Goal: Download file/media

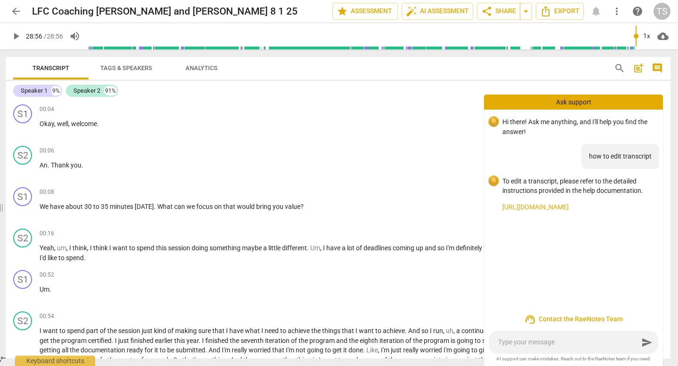
click at [16, 36] on span "play_arrow" at bounding box center [15, 36] width 11 height 11
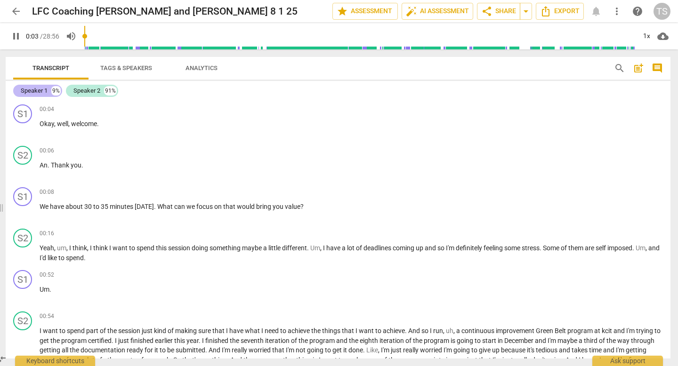
click at [35, 90] on div "Speaker 1" at bounding box center [34, 90] width 27 height 9
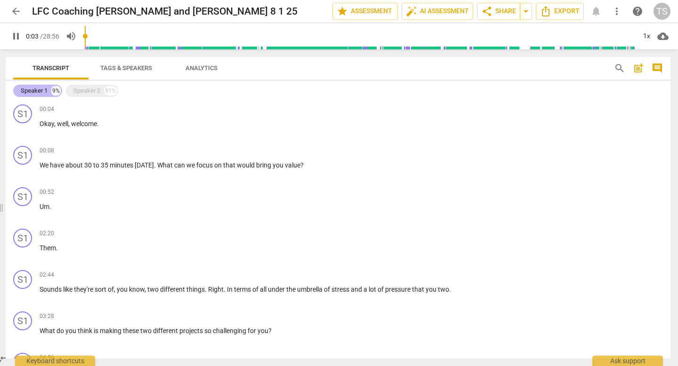
click at [35, 90] on div "Speaker 1" at bounding box center [34, 90] width 27 height 9
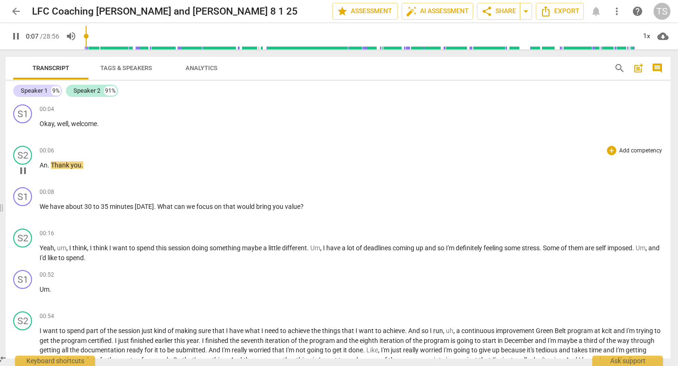
click at [39, 167] on div "play_arrow pause" at bounding box center [28, 171] width 24 height 12
click at [40, 164] on span "An" at bounding box center [44, 165] width 8 height 8
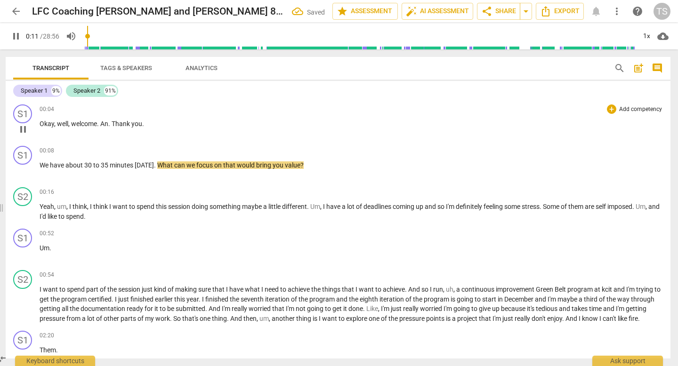
click at [112, 121] on span "Thank" at bounding box center [122, 124] width 20 height 8
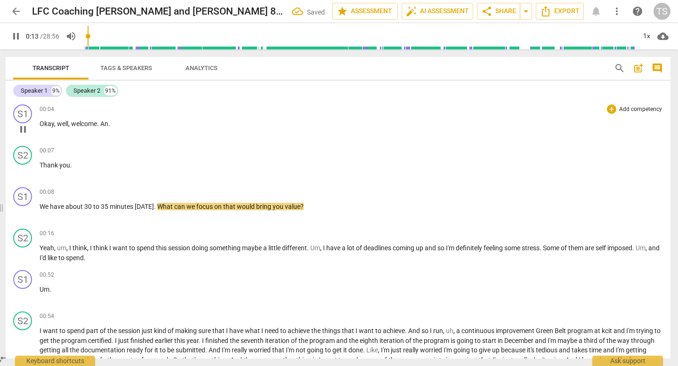
click at [115, 127] on p "Okay , well , welcome . An ." at bounding box center [351, 124] width 623 height 10
type input "14"
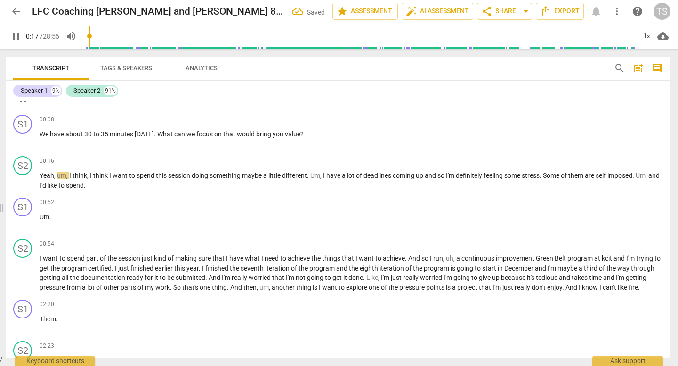
scroll to position [73, 0]
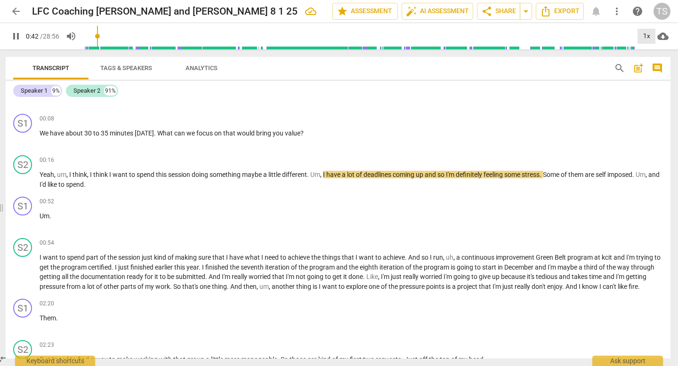
click at [647, 39] on div "1x" at bounding box center [646, 36] width 18 height 15
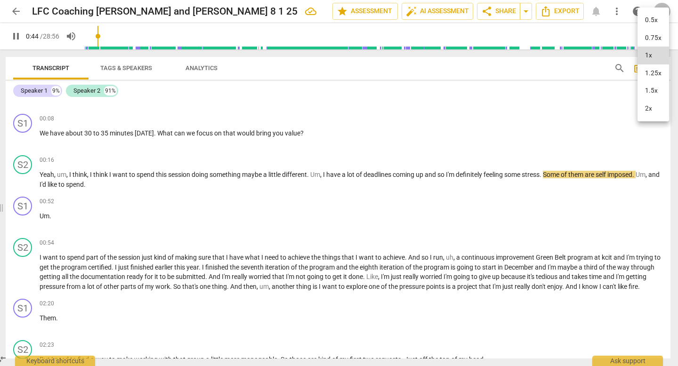
click at [654, 89] on li "1.5x" at bounding box center [653, 91] width 32 height 18
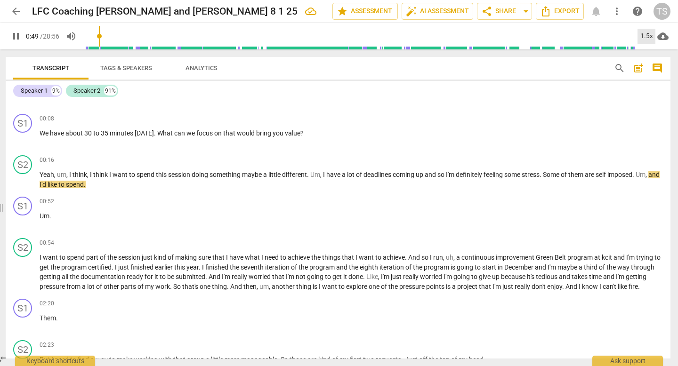
click at [647, 31] on div "1.5x" at bounding box center [646, 36] width 18 height 15
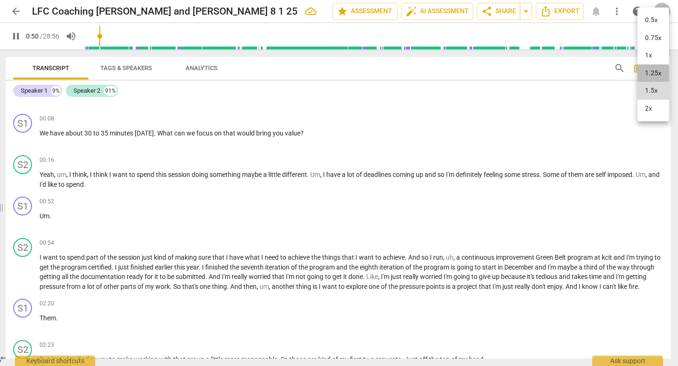
click at [651, 76] on li "1.25x" at bounding box center [653, 74] width 32 height 18
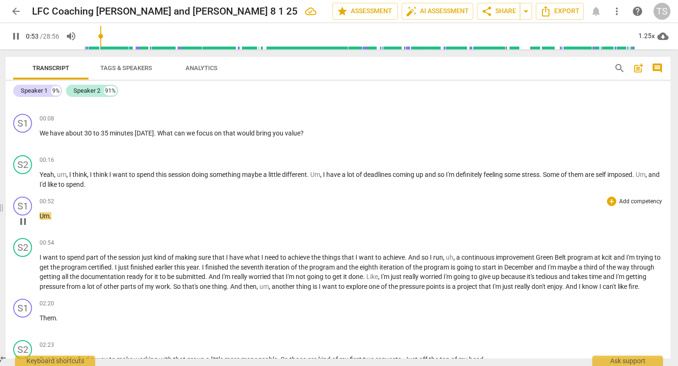
click at [40, 215] on span "Um" at bounding box center [45, 216] width 10 height 8
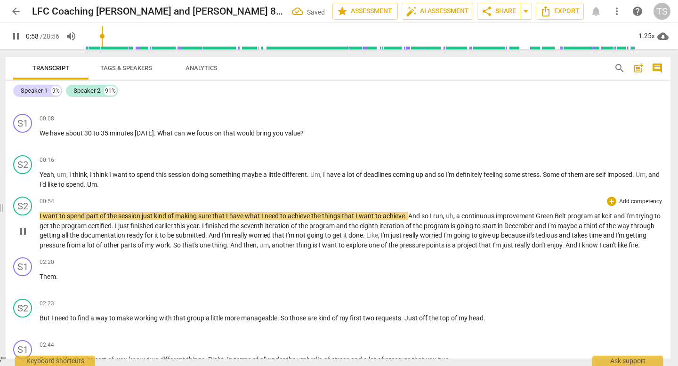
click at [40, 216] on span "I" at bounding box center [41, 216] width 3 height 8
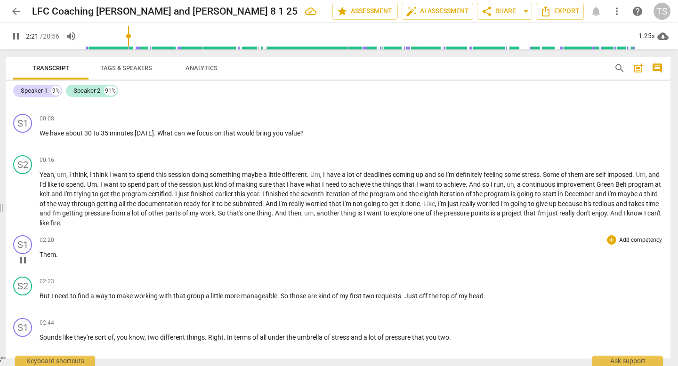
click at [40, 255] on span "Them" at bounding box center [48, 255] width 16 height 8
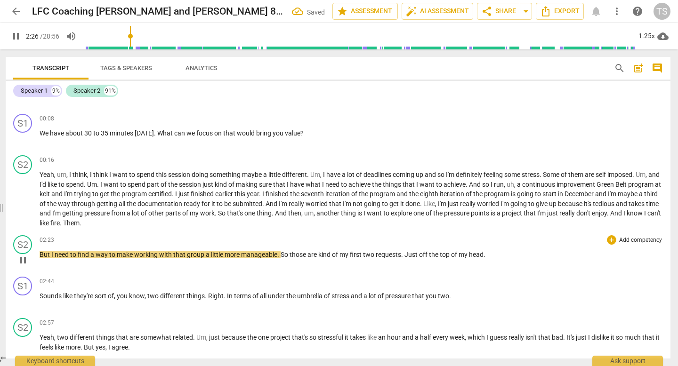
click at [41, 255] on span "But" at bounding box center [46, 255] width 12 height 8
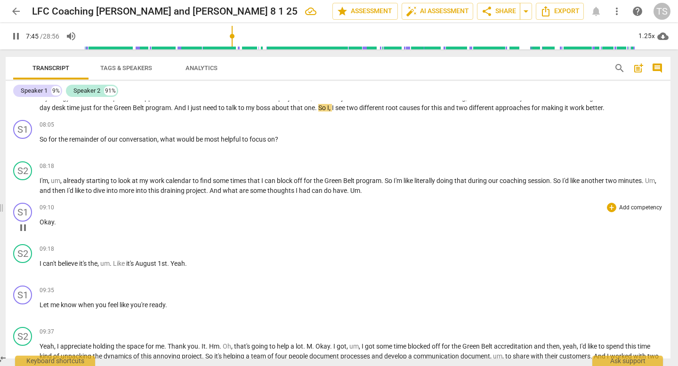
scroll to position [562, 0]
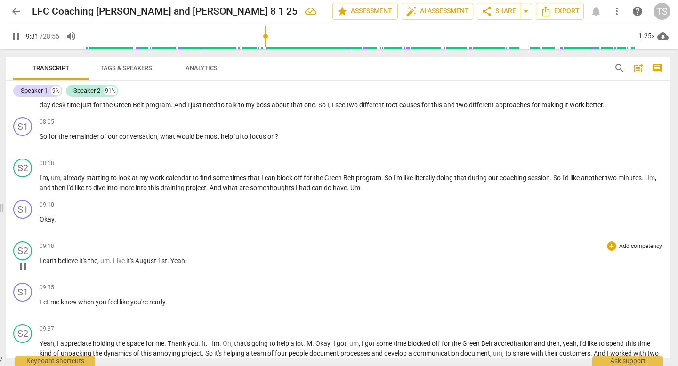
click at [174, 261] on span "Yeah" at bounding box center [177, 261] width 15 height 8
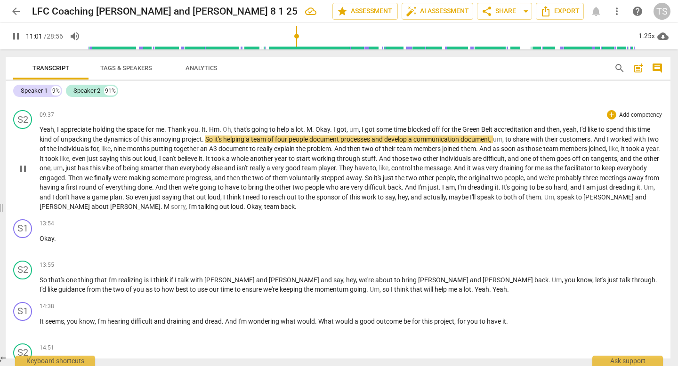
scroll to position [822, 0]
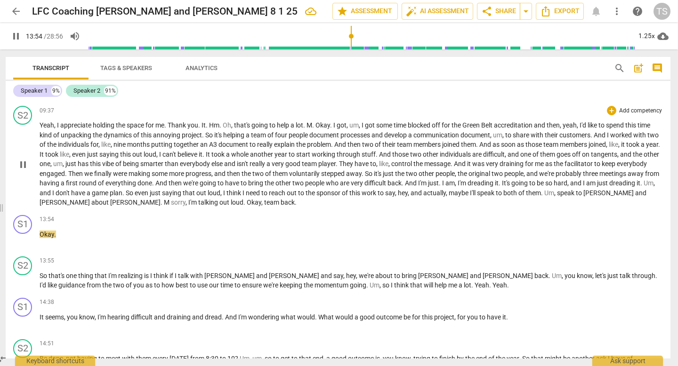
click at [247, 204] on span "Okay" at bounding box center [254, 203] width 15 height 8
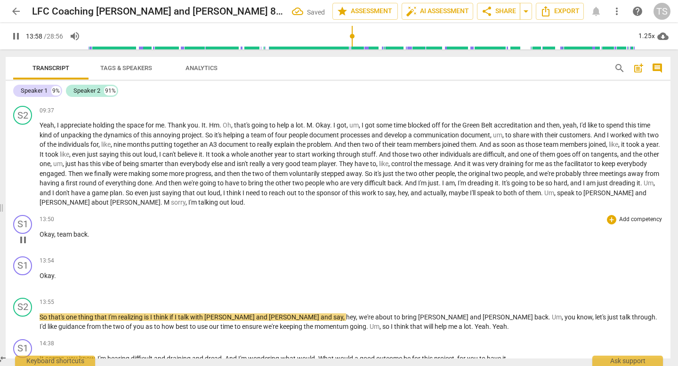
click at [57, 235] on span "team" at bounding box center [65, 235] width 16 height 8
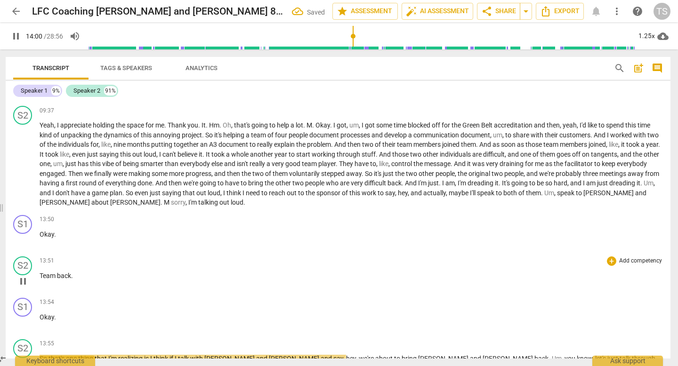
click at [40, 273] on span "Team" at bounding box center [48, 276] width 17 height 8
click at [40, 315] on span "Okay" at bounding box center [47, 318] width 15 height 8
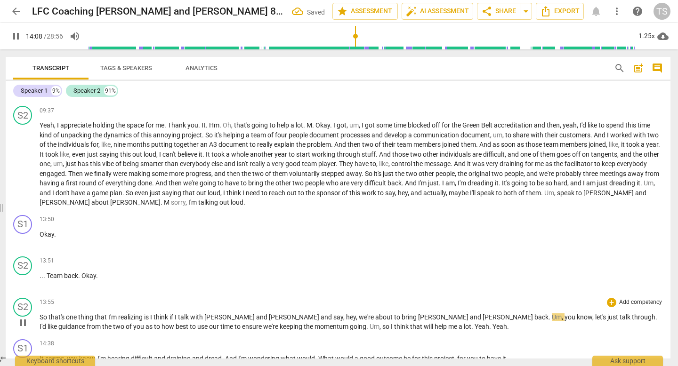
click at [41, 316] on span "So" at bounding box center [44, 318] width 9 height 8
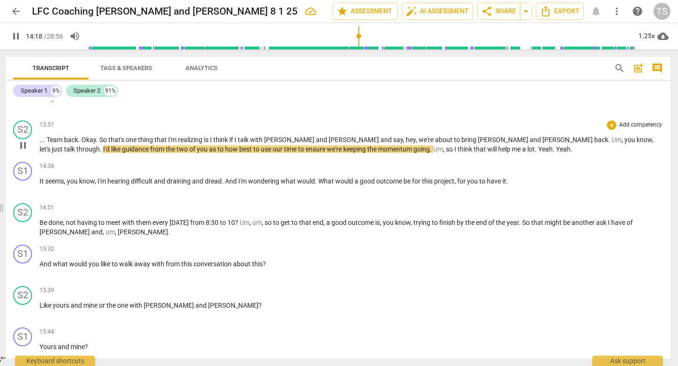
scroll to position [967, 0]
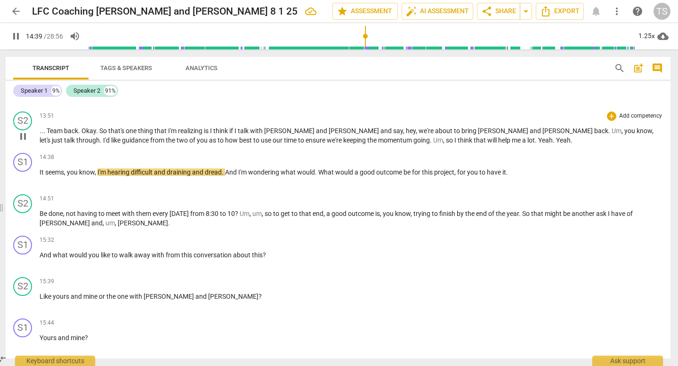
click at [556, 141] on span "Yeah" at bounding box center [563, 141] width 15 height 8
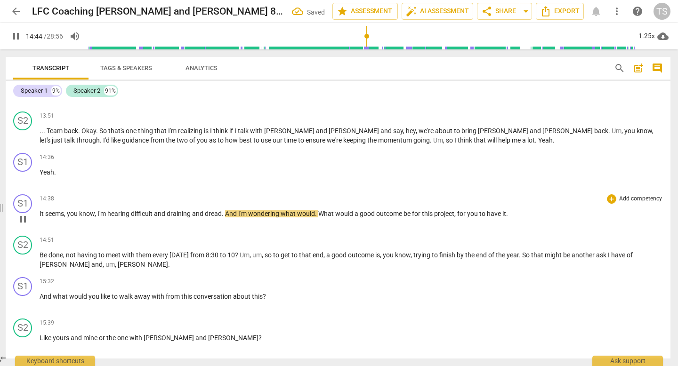
click at [40, 212] on span "It" at bounding box center [43, 214] width 6 height 8
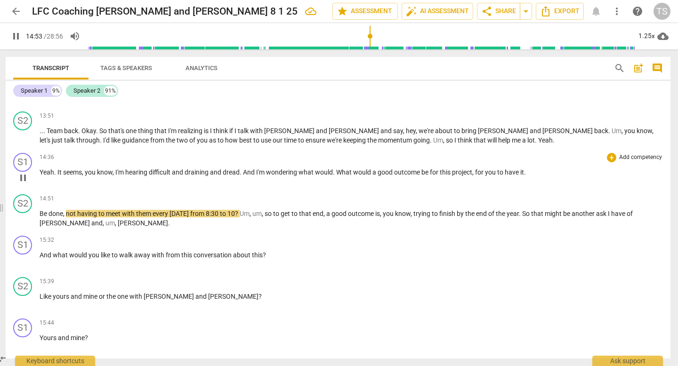
click at [497, 173] on span "you" at bounding box center [491, 173] width 12 height 8
type input "895"
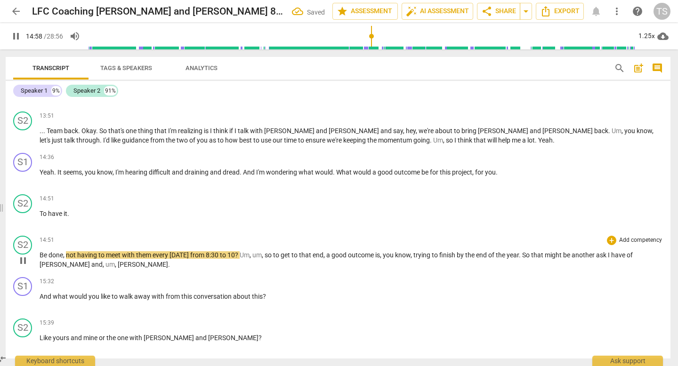
click at [40, 255] on span "Be" at bounding box center [44, 255] width 9 height 8
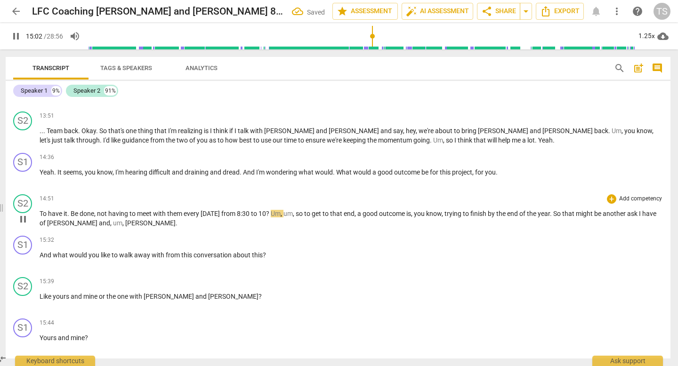
click at [75, 213] on span "Be" at bounding box center [75, 214] width 9 height 8
type input "903"
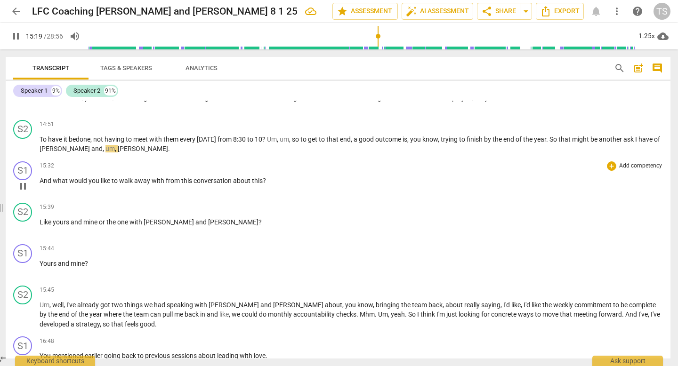
scroll to position [1041, 0]
click at [90, 262] on p "Yours and mine ?" at bounding box center [351, 263] width 623 height 10
type input "921"
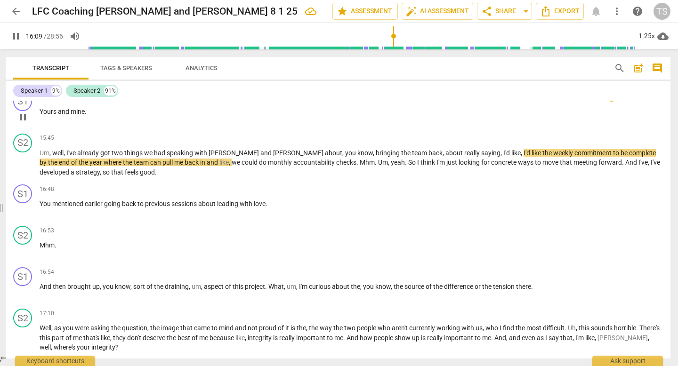
scroll to position [1194, 0]
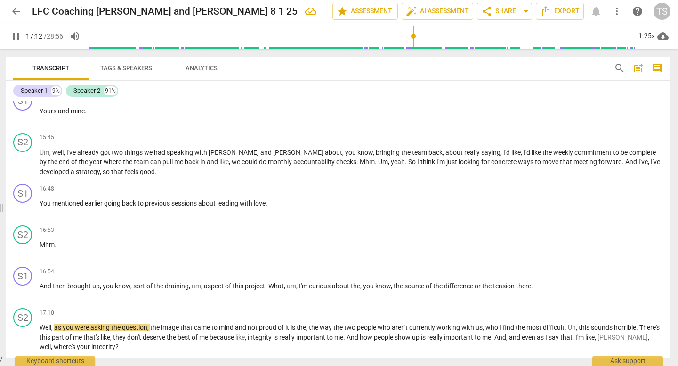
click at [83, 79] on span at bounding box center [50, 79] width 75 height 2
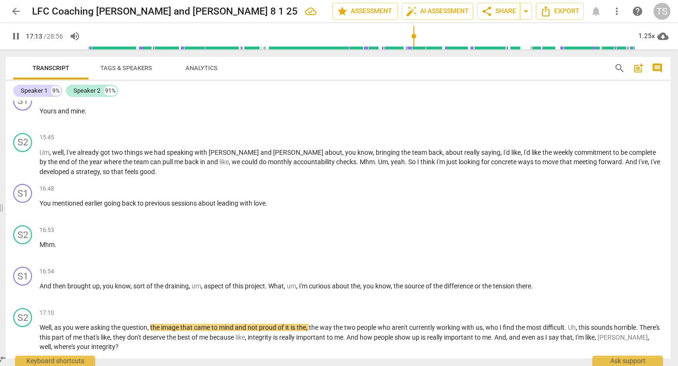
click at [83, 79] on span at bounding box center [50, 79] width 75 height 2
click at [81, 78] on span at bounding box center [50, 79] width 75 height 2
click at [132, 203] on span "back" at bounding box center [130, 204] width 16 height 8
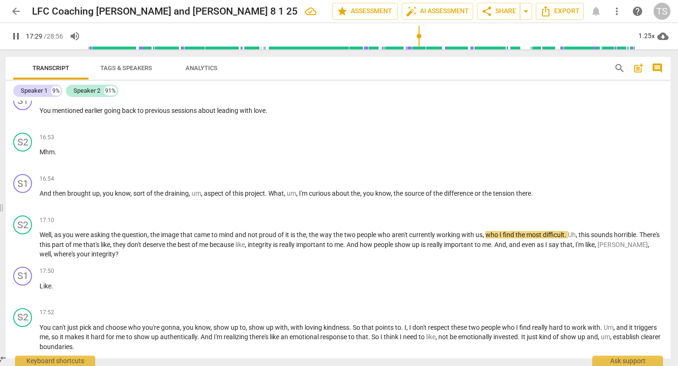
scroll to position [1293, 0]
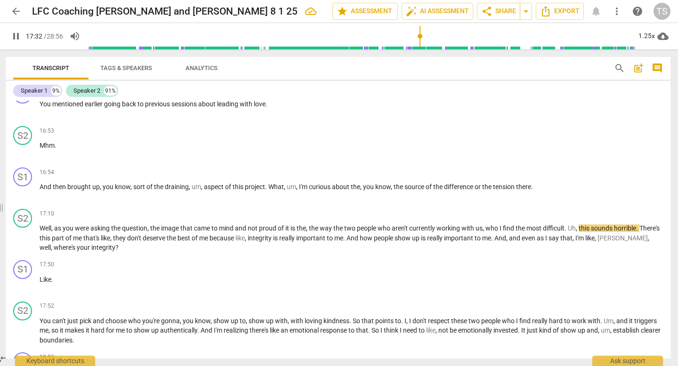
drag, startPoint x: 88, startPoint y: 78, endPoint x: 72, endPoint y: 78, distance: 16.0
click at [72, 78] on span at bounding box center [50, 79] width 75 height 2
click at [402, 46] on input "range" at bounding box center [361, 36] width 548 height 30
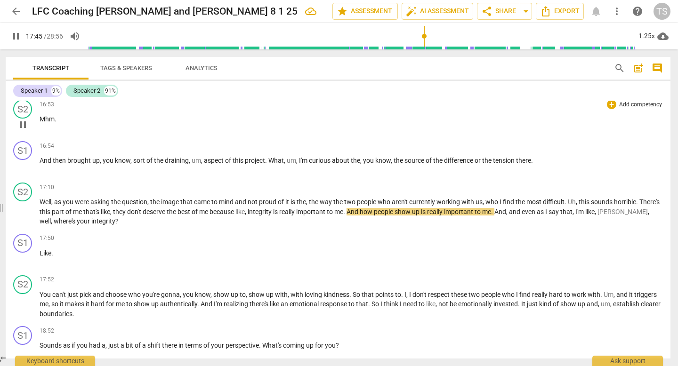
scroll to position [1336, 0]
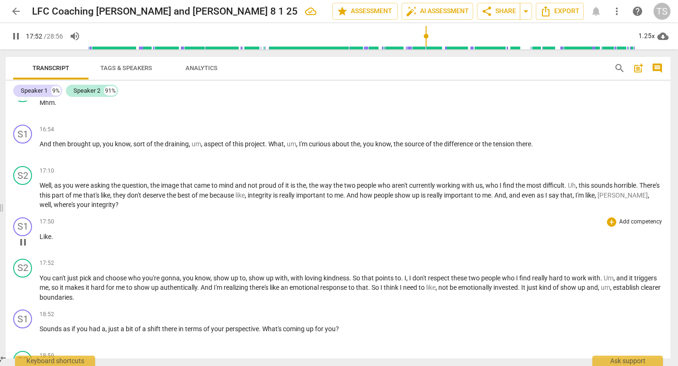
click at [40, 236] on span "Like" at bounding box center [46, 237] width 12 height 8
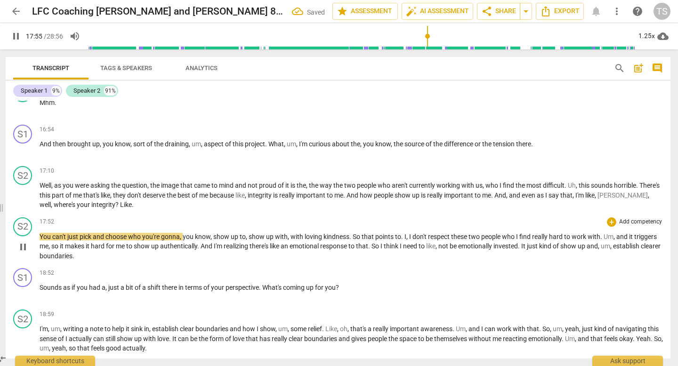
click at [40, 235] on span "You" at bounding box center [46, 237] width 13 height 8
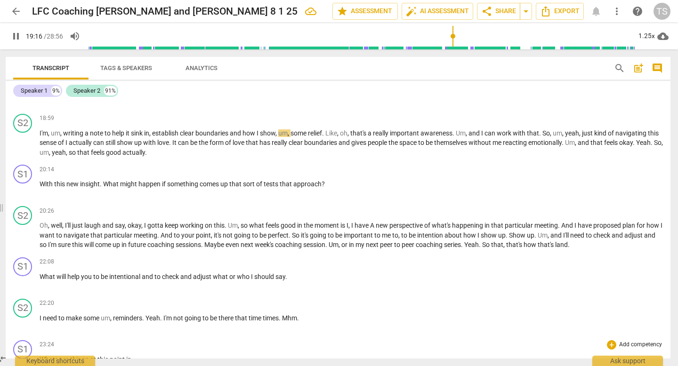
scroll to position [1499, 0]
click at [41, 184] on span "With" at bounding box center [47, 185] width 15 height 8
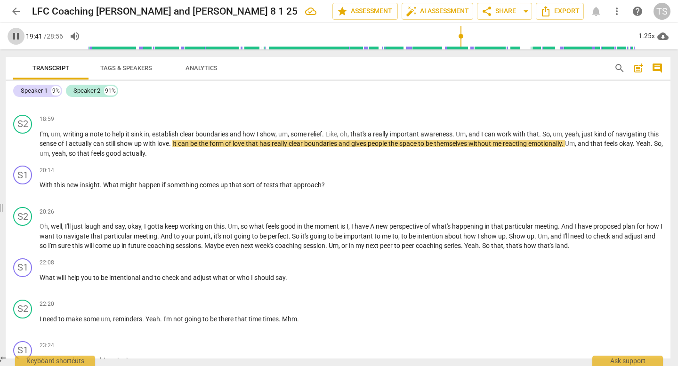
click at [14, 34] on span "pause" at bounding box center [15, 36] width 11 height 11
click at [14, 34] on span "play_arrow" at bounding box center [15, 36] width 11 height 11
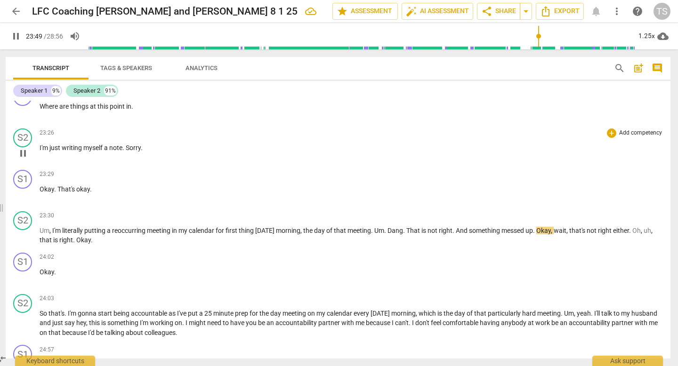
scroll to position [1758, 0]
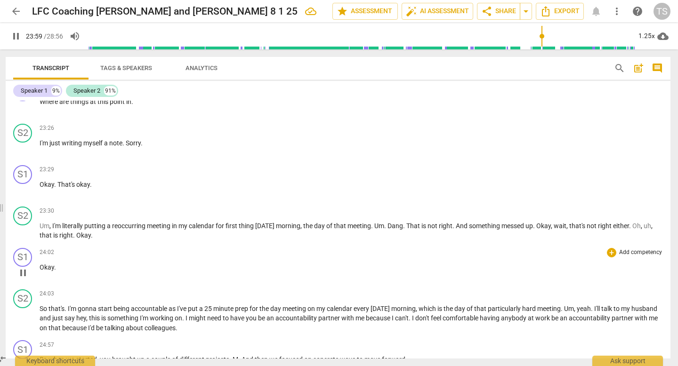
click at [40, 267] on span "Okay" at bounding box center [47, 268] width 15 height 8
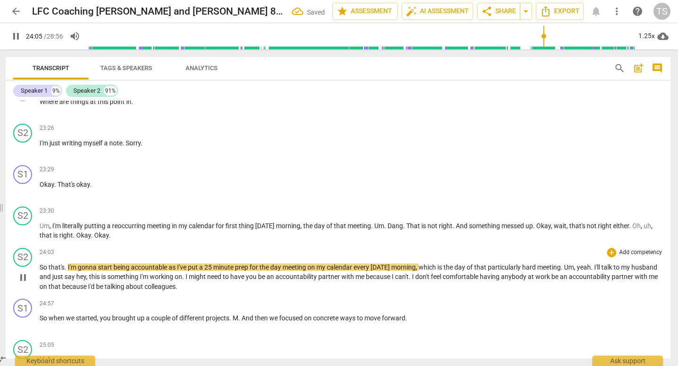
click at [40, 266] on span "So" at bounding box center [44, 268] width 9 height 8
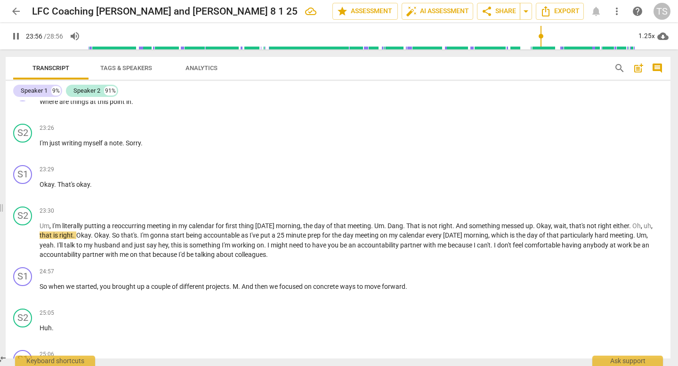
click at [540, 47] on input "range" at bounding box center [361, 36] width 548 height 30
click at [535, 47] on input "range" at bounding box center [361, 36] width 548 height 30
click at [518, 47] on input "range" at bounding box center [361, 36] width 548 height 30
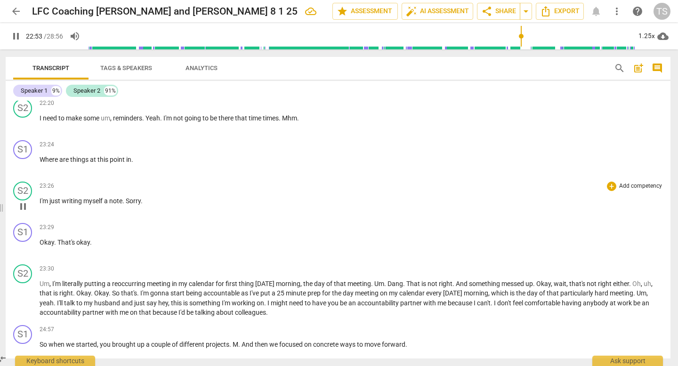
scroll to position [1706, 0]
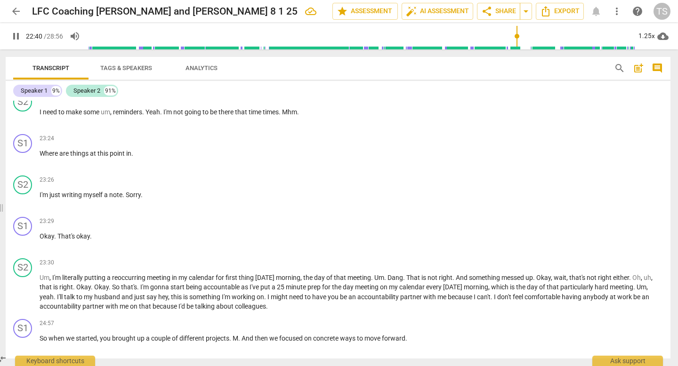
click at [516, 48] on input "range" at bounding box center [361, 36] width 548 height 30
click at [143, 153] on p "Where are things at this point in ." at bounding box center [351, 154] width 623 height 10
type input "1369"
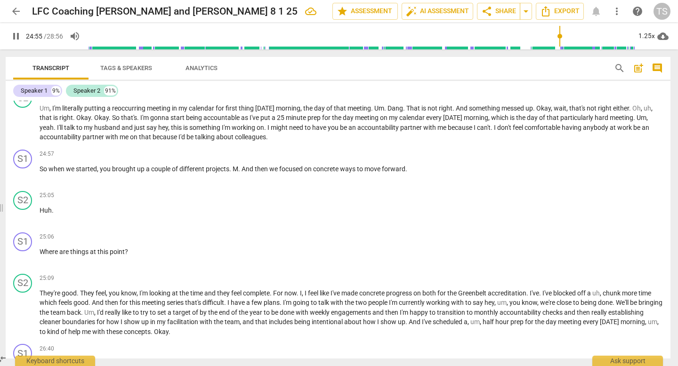
scroll to position [1884, 0]
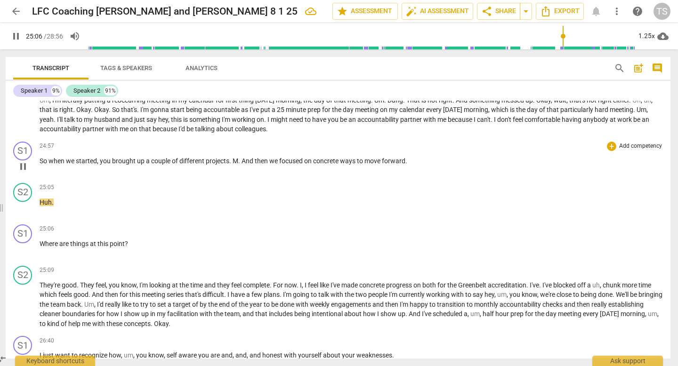
click at [234, 161] on span "M" at bounding box center [236, 161] width 6 height 8
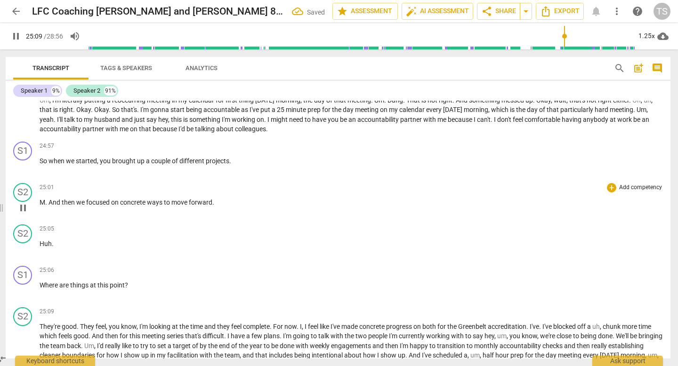
click at [48, 203] on span "." at bounding box center [46, 203] width 3 height 8
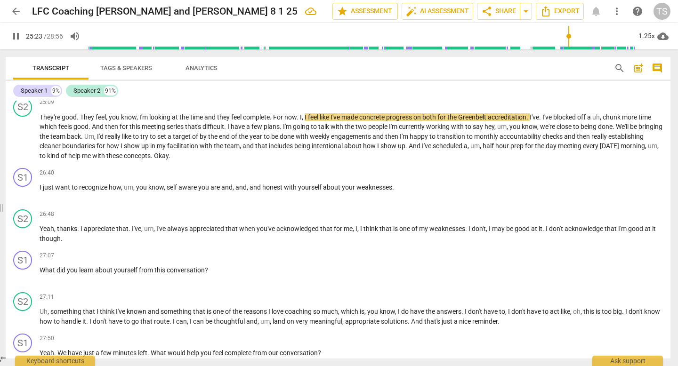
scroll to position [2141, 0]
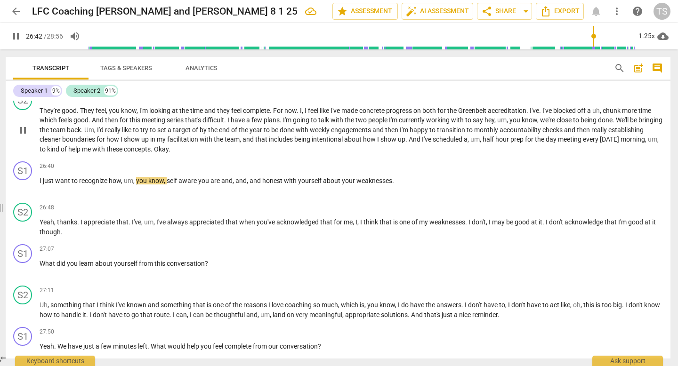
click at [169, 147] on span "Okay" at bounding box center [161, 149] width 15 height 8
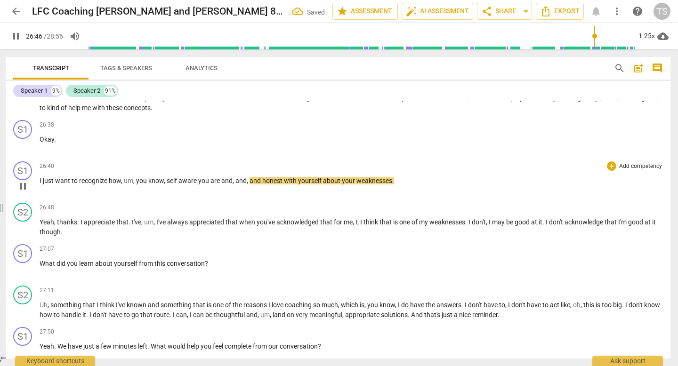
click at [40, 180] on span "I" at bounding box center [41, 181] width 3 height 8
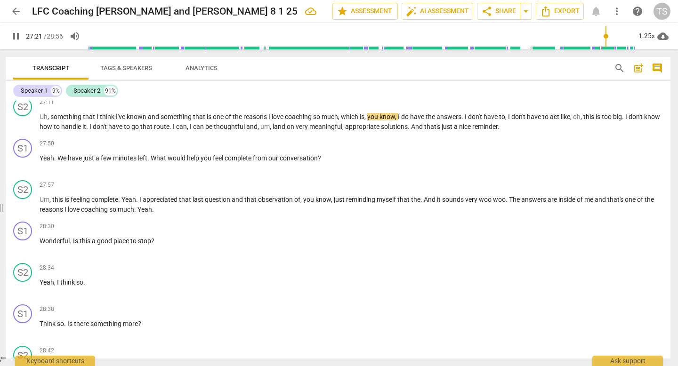
scroll to position [2332, 0]
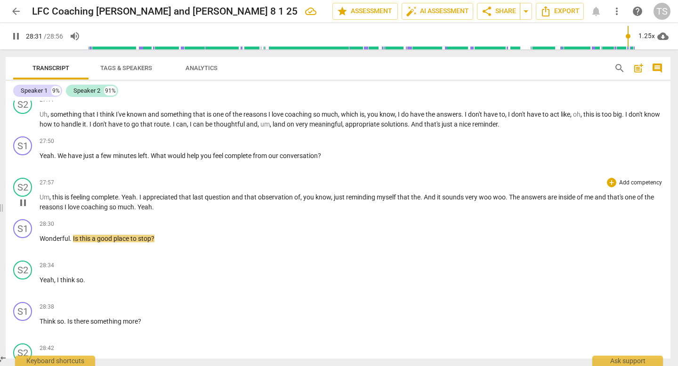
click at [140, 206] on span "Yeah" at bounding box center [144, 207] width 15 height 8
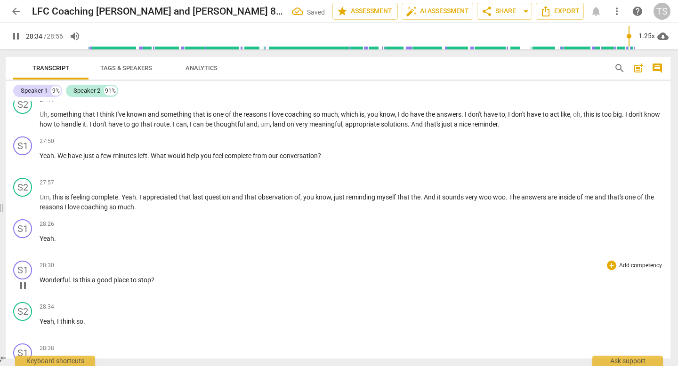
click at [40, 281] on span "Wonderful" at bounding box center [55, 280] width 30 height 8
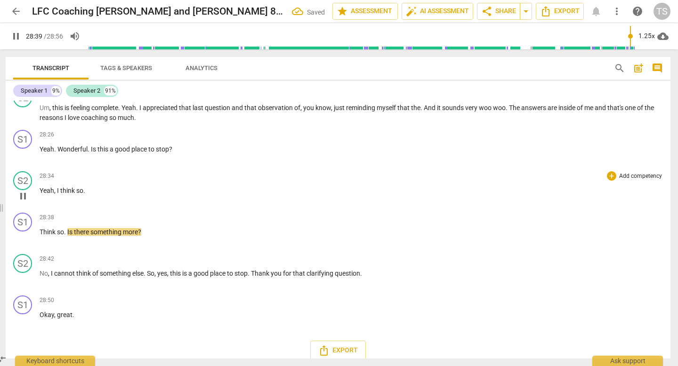
scroll to position [2423, 0]
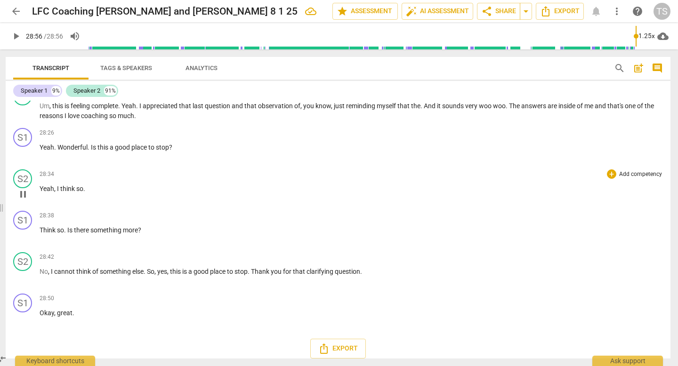
type input "1736"
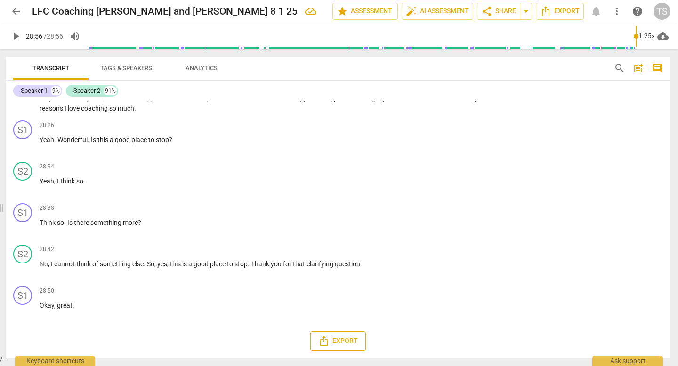
click at [342, 335] on button "Export" at bounding box center [338, 341] width 56 height 20
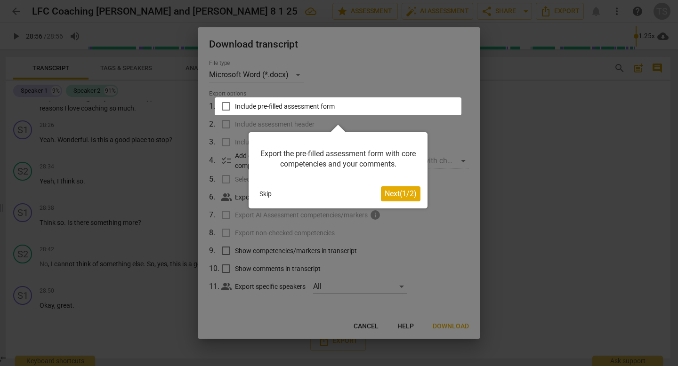
click at [266, 193] on button "Skip" at bounding box center [266, 194] width 20 height 14
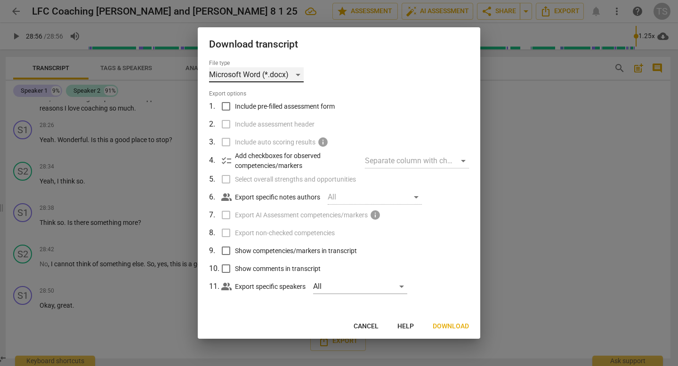
click at [275, 73] on div "Microsoft Word (*.docx)" at bounding box center [256, 74] width 95 height 15
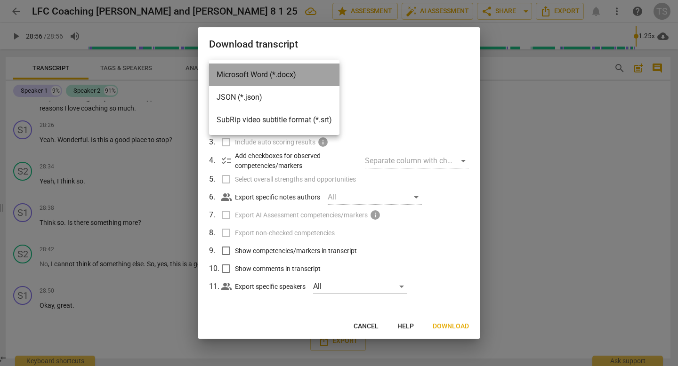
click at [275, 73] on li "Microsoft Word (*.docx)" at bounding box center [274, 75] width 130 height 23
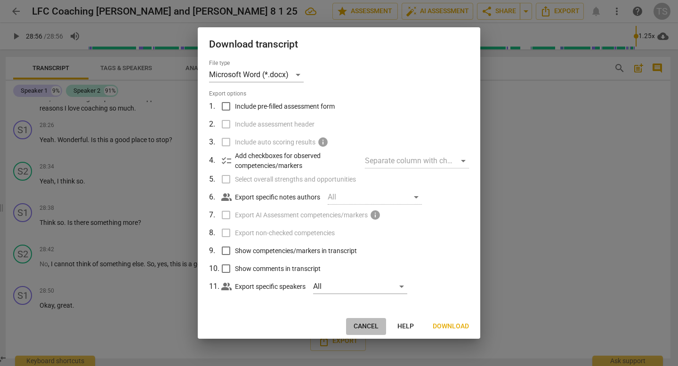
click at [364, 326] on span "Cancel" at bounding box center [366, 326] width 25 height 9
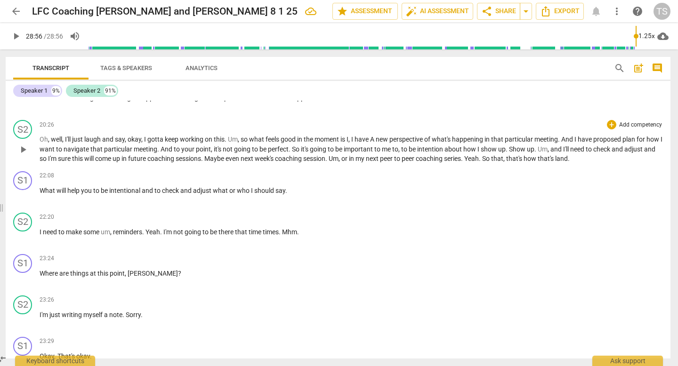
scroll to position [1516, 0]
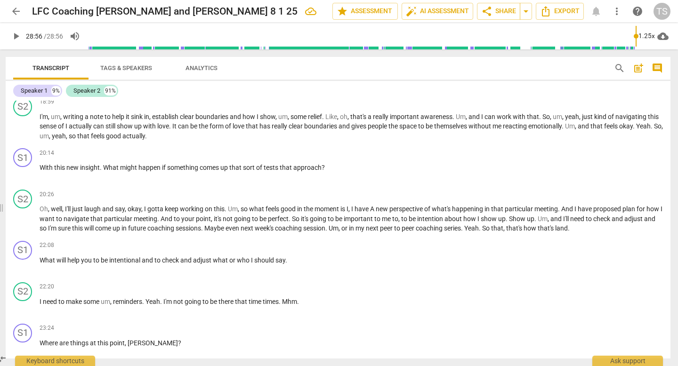
click at [134, 67] on span "Tags & Speakers" at bounding box center [126, 68] width 52 height 7
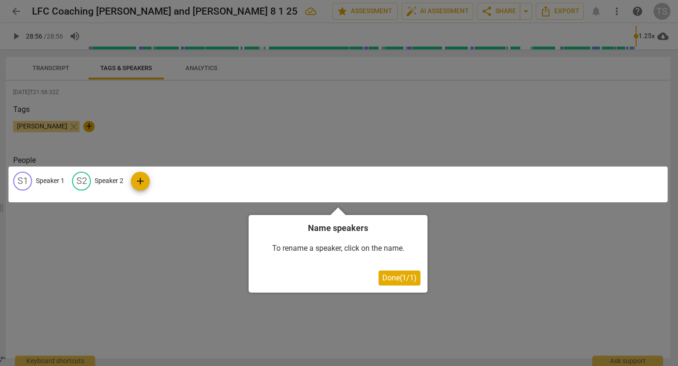
click at [107, 180] on div at bounding box center [337, 185] width 659 height 36
click at [380, 308] on div at bounding box center [339, 183] width 678 height 366
click at [264, 245] on div "To rename a speaker, click on the name." at bounding box center [338, 248] width 165 height 29
click at [337, 229] on h4 "Name speakers" at bounding box center [338, 228] width 165 height 12
click at [320, 182] on div at bounding box center [337, 185] width 659 height 36
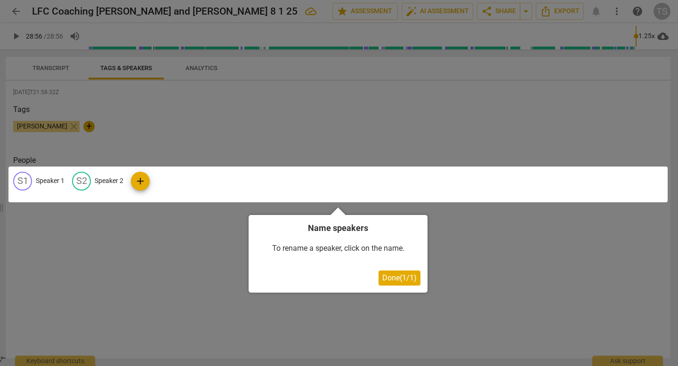
click at [260, 146] on div at bounding box center [339, 183] width 678 height 366
click at [396, 280] on span "Done ( 1 / 1 )" at bounding box center [399, 278] width 34 height 9
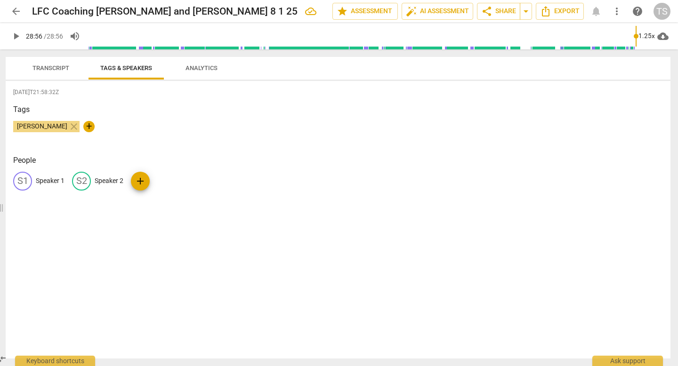
click at [51, 182] on p "Speaker 1" at bounding box center [50, 181] width 29 height 10
type input "[PERSON_NAME]"
click at [162, 179] on p "Speaker 2" at bounding box center [170, 181] width 29 height 10
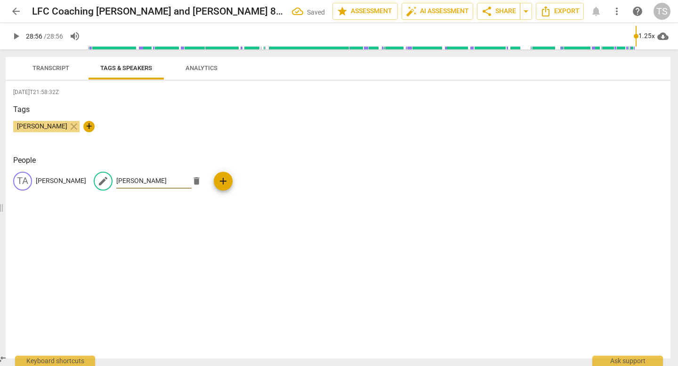
type input "[PERSON_NAME]"
click at [247, 209] on div "[DATE]T21:58:32Z Tags [PERSON_NAME] close + People TA [PERSON_NAME] edit [PERSO…" at bounding box center [338, 220] width 665 height 278
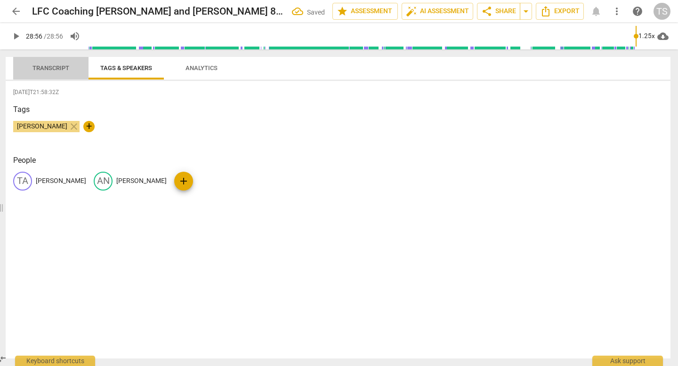
click at [62, 70] on span "Transcript" at bounding box center [50, 68] width 37 height 7
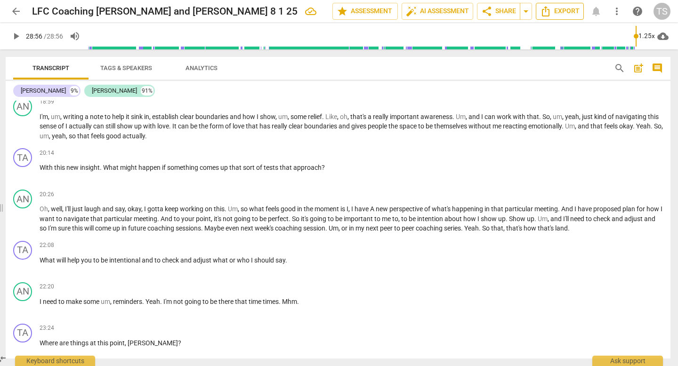
click at [558, 7] on span "Export" at bounding box center [560, 11] width 40 height 11
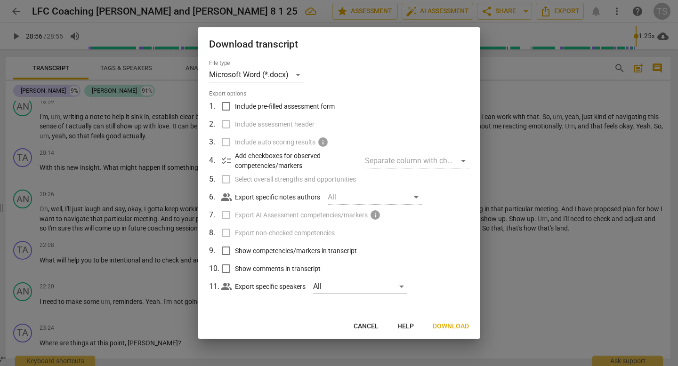
click at [440, 327] on span "Download" at bounding box center [451, 326] width 36 height 9
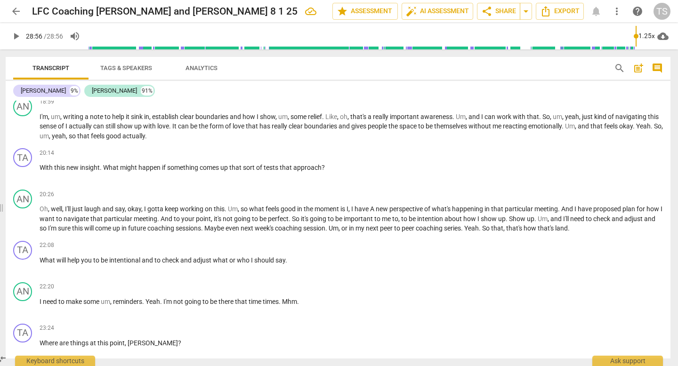
type input "1736"
